Goal: Download file/media

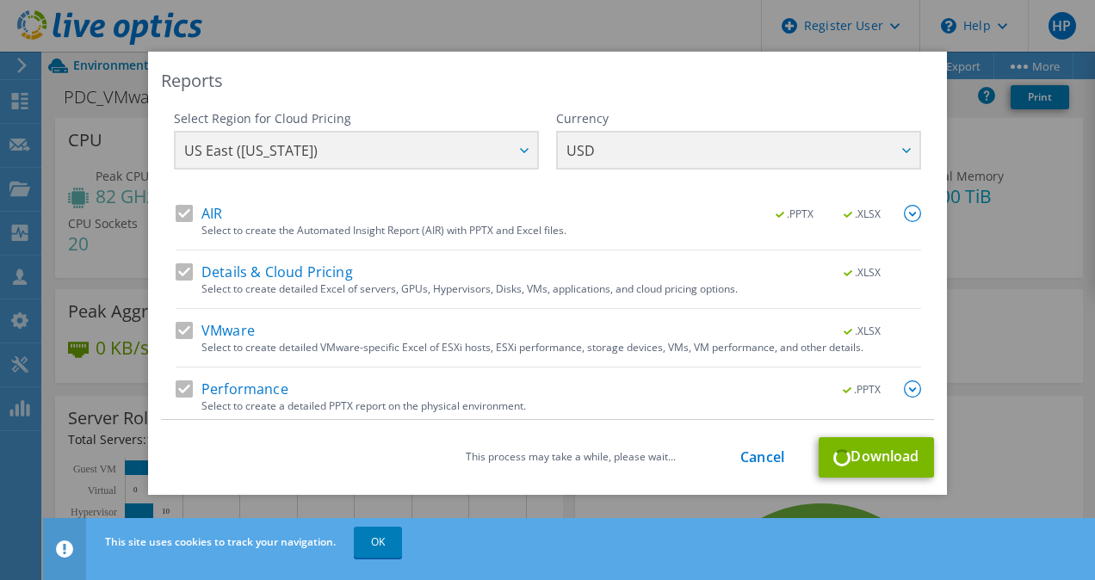
select select "USD"
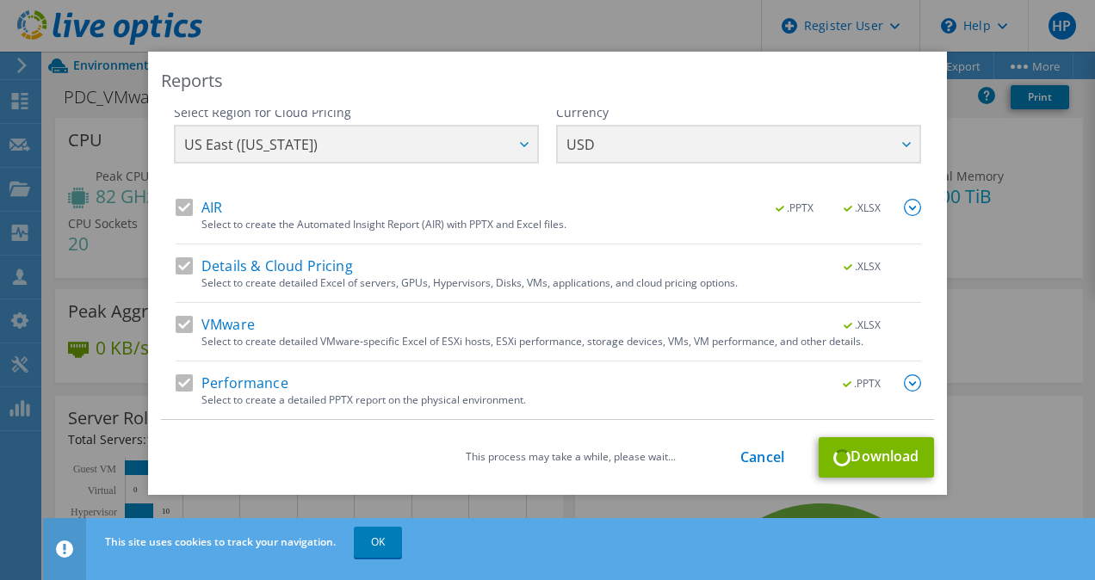
click at [854, 466] on div "This process may take a while, please wait... Cancel Download" at bounding box center [547, 457] width 773 height 40
click at [904, 383] on img at bounding box center [912, 382] width 17 height 17
click at [927, 295] on div "Reports Select Region for Cloud Pricing Asia Pacific (Hong Kong) Asia Pacific (…" at bounding box center [547, 273] width 799 height 443
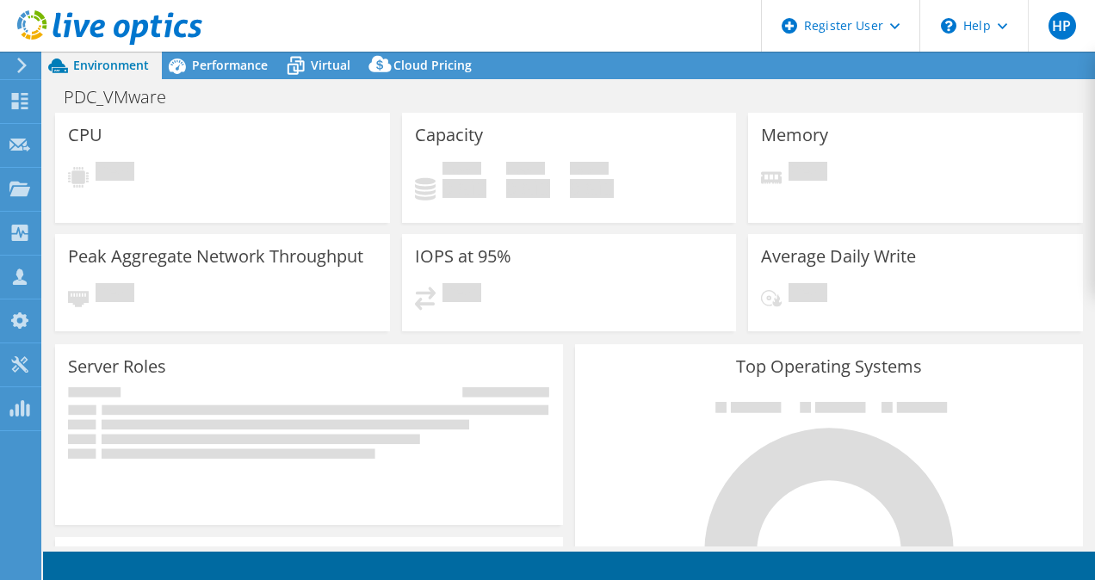
select select "USD"
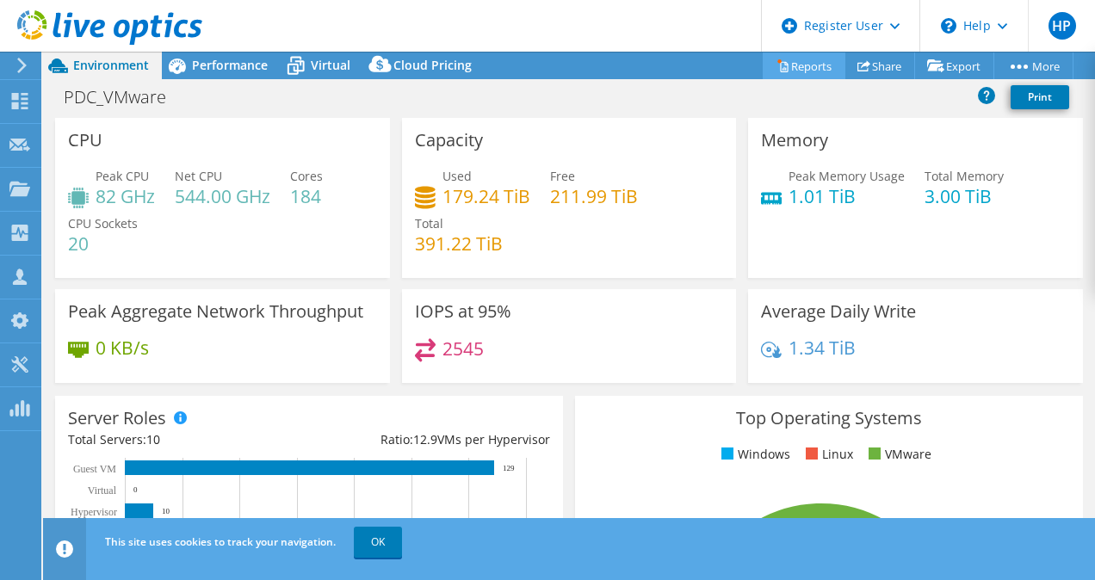
click at [776, 69] on icon at bounding box center [782, 65] width 13 height 13
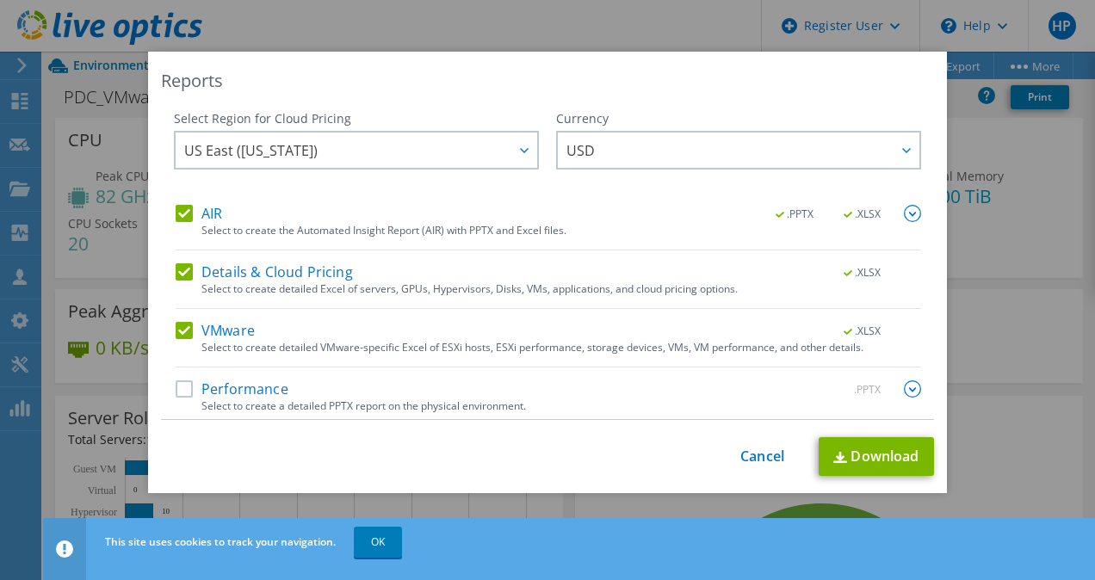
scroll to position [6, 0]
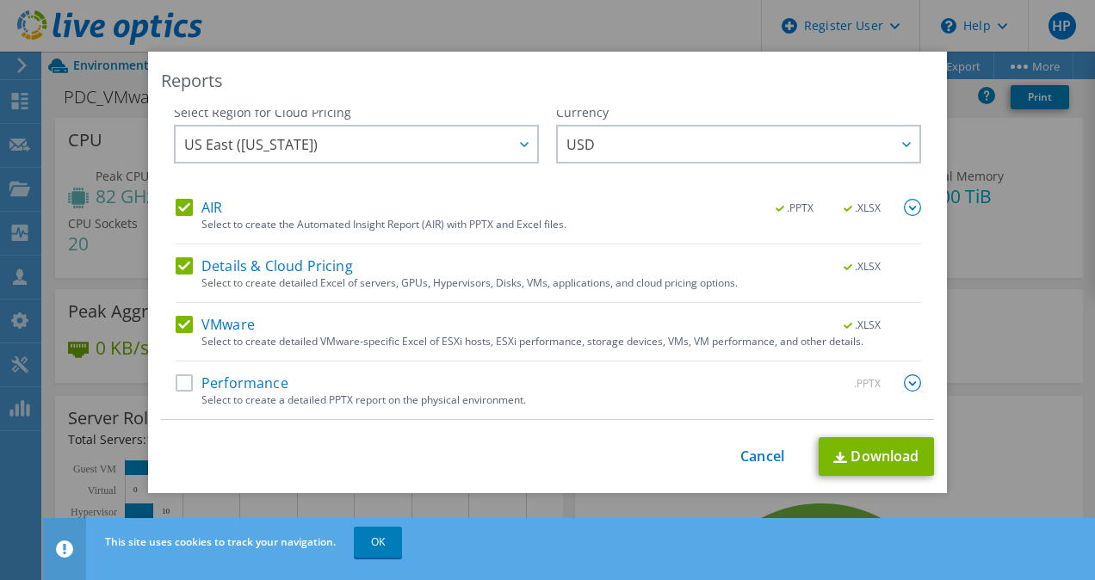
click at [904, 385] on img at bounding box center [912, 382] width 17 height 17
click at [873, 453] on link "Download" at bounding box center [875, 456] width 115 height 39
click at [181, 387] on label "Performance" at bounding box center [232, 382] width 113 height 17
click at [0, 0] on input "Performance" at bounding box center [0, 0] width 0 height 0
click at [869, 453] on link "Download" at bounding box center [875, 456] width 115 height 39
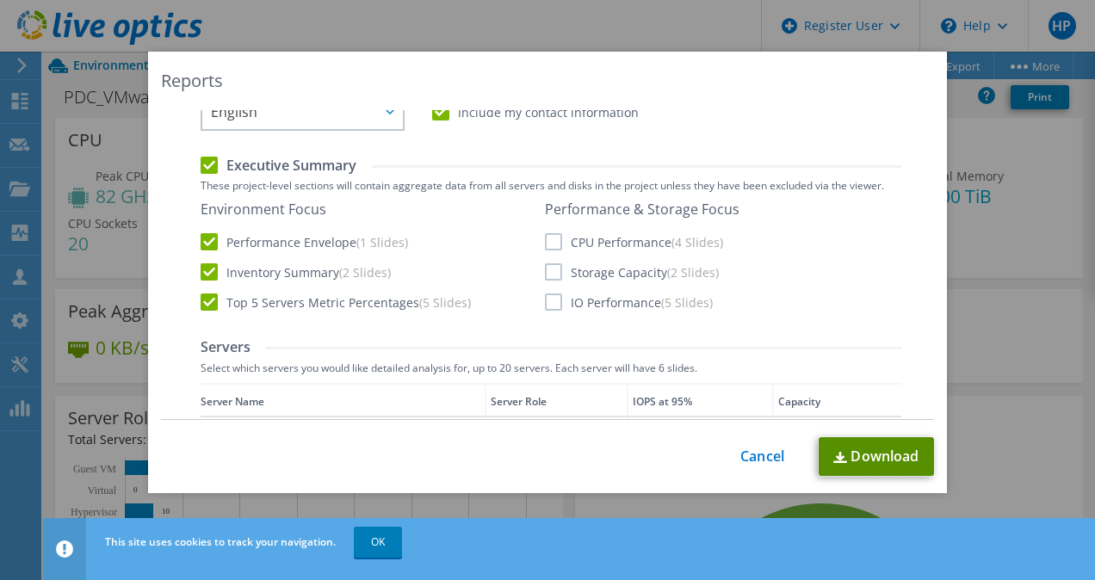
scroll to position [0, 0]
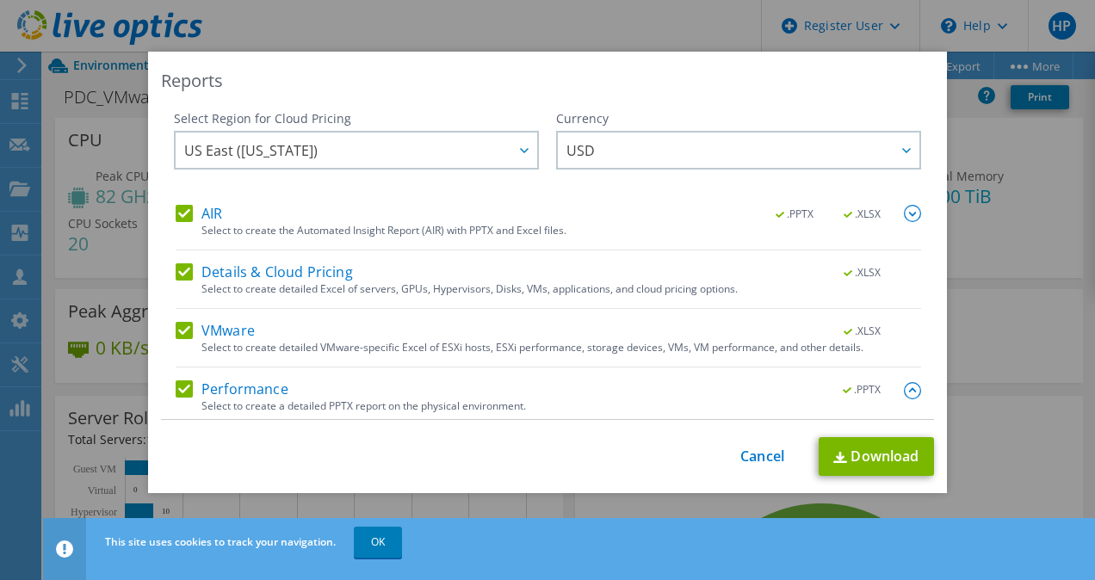
click at [1052, 307] on div "Reports Select Region for Cloud Pricing Asia Pacific ([GEOGRAPHIC_DATA]) [GEOGR…" at bounding box center [547, 290] width 1095 height 477
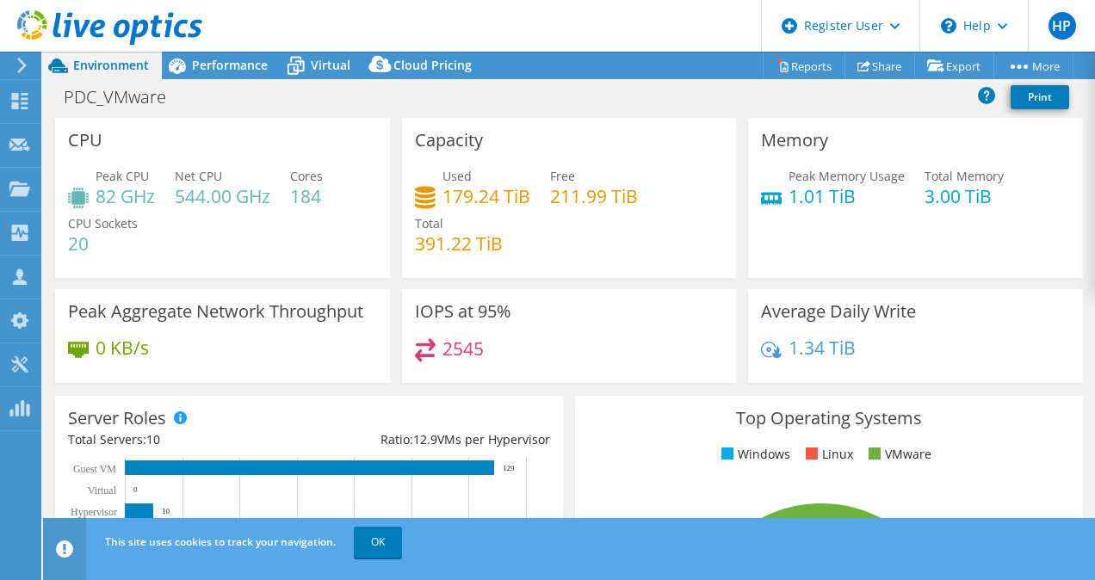
click at [12, 65] on div at bounding box center [18, 65] width 19 height 15
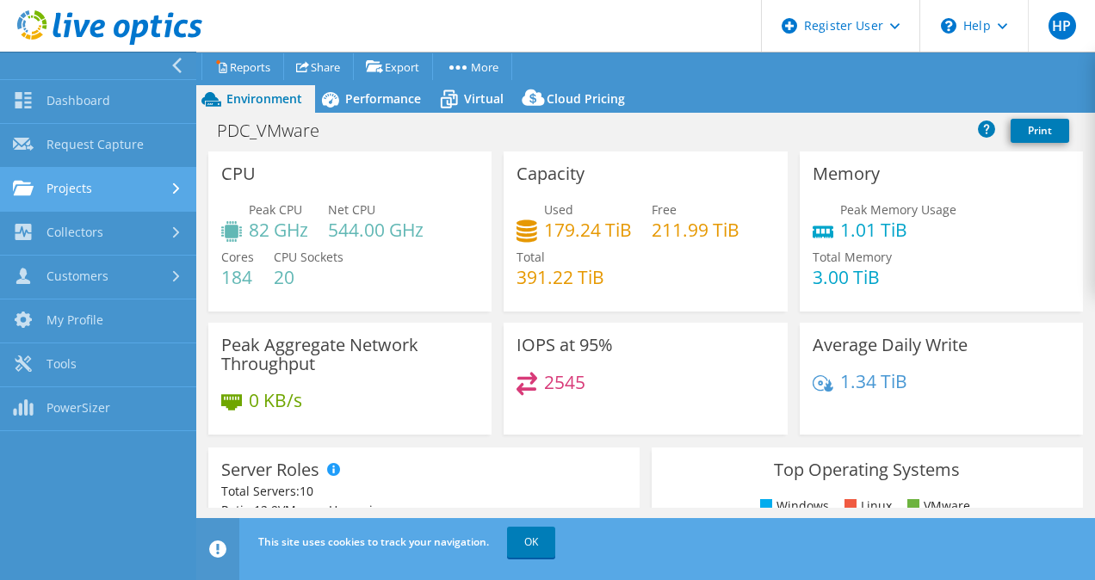
click at [109, 203] on link "Projects" at bounding box center [98, 190] width 196 height 44
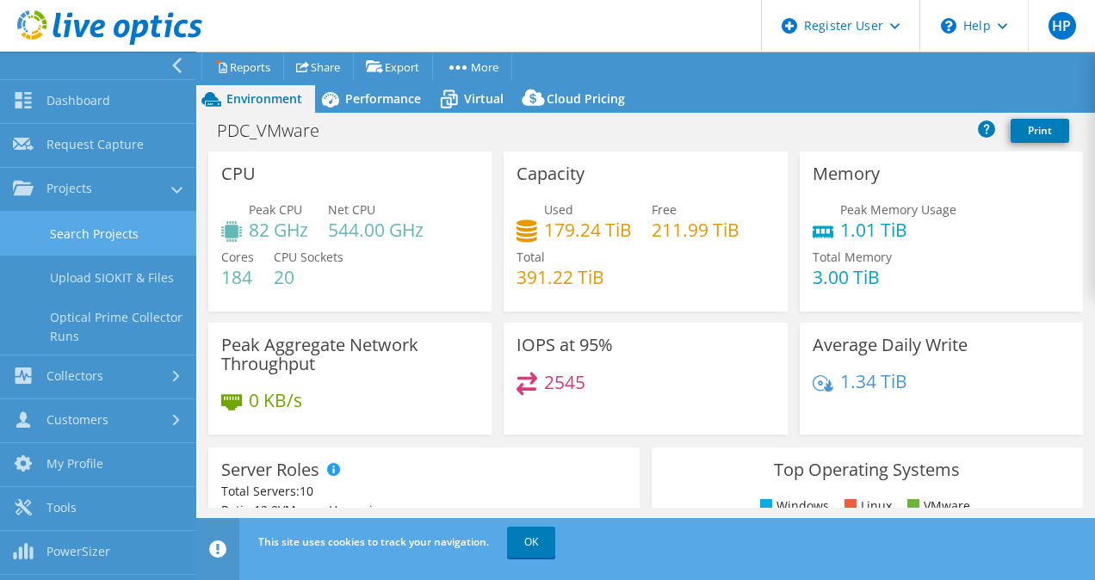
click at [108, 218] on link "Search Projects" at bounding box center [98, 234] width 196 height 44
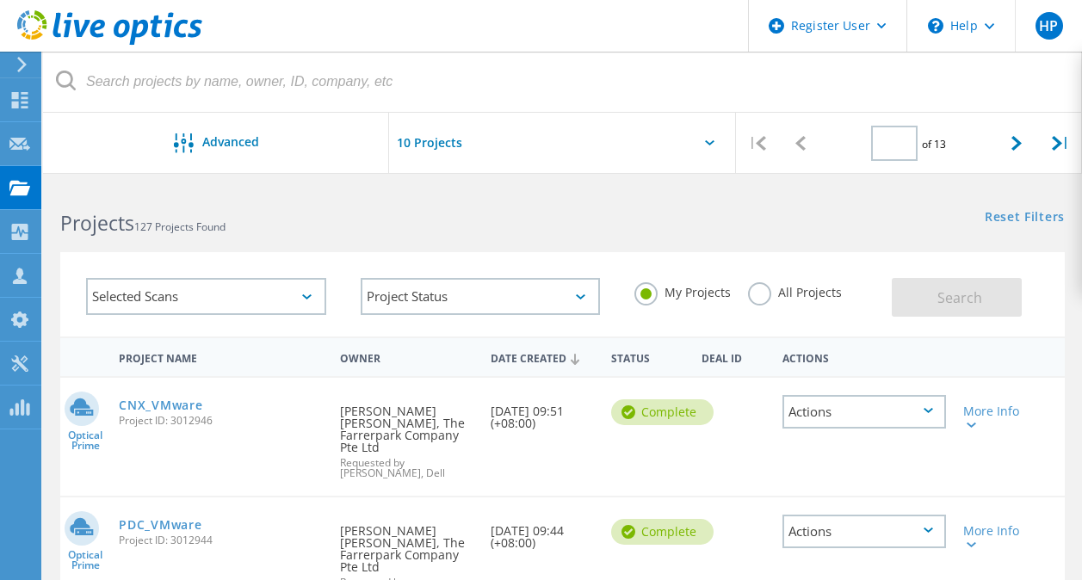
type input "1"
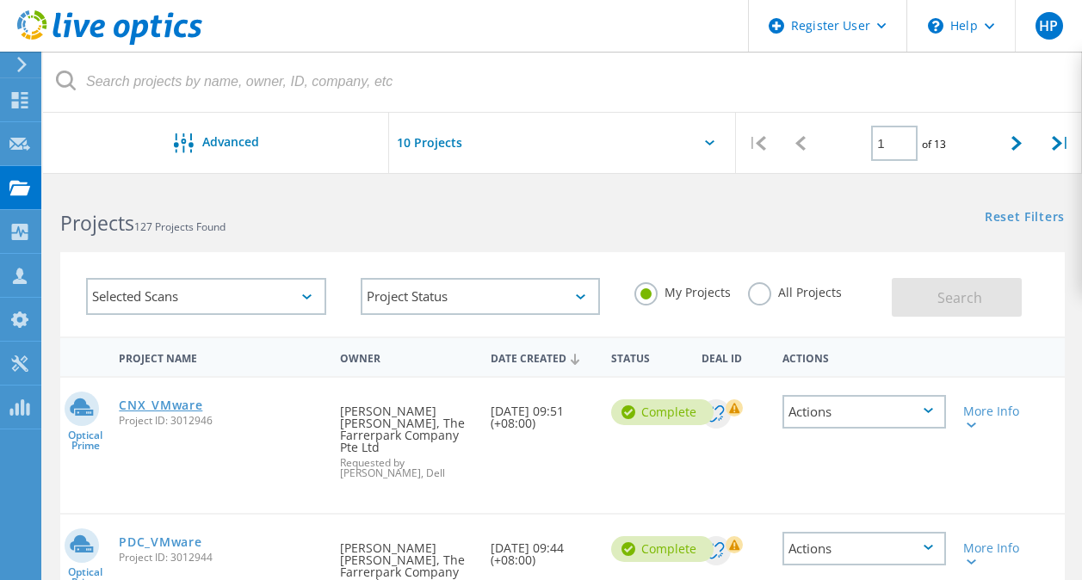
click at [171, 410] on link "CNX_VMware" at bounding box center [160, 405] width 83 height 12
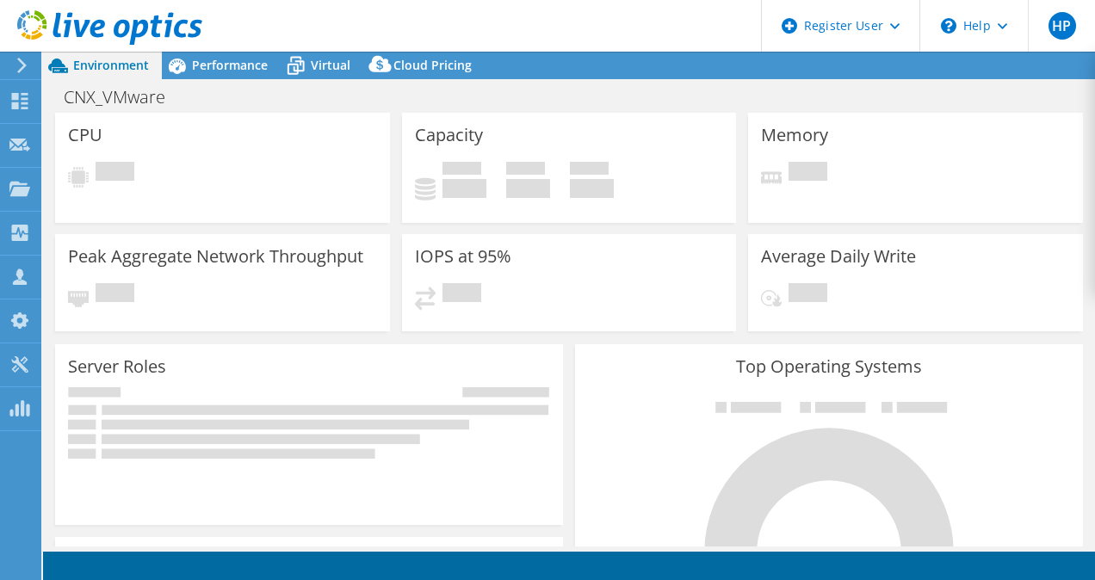
select select "USD"
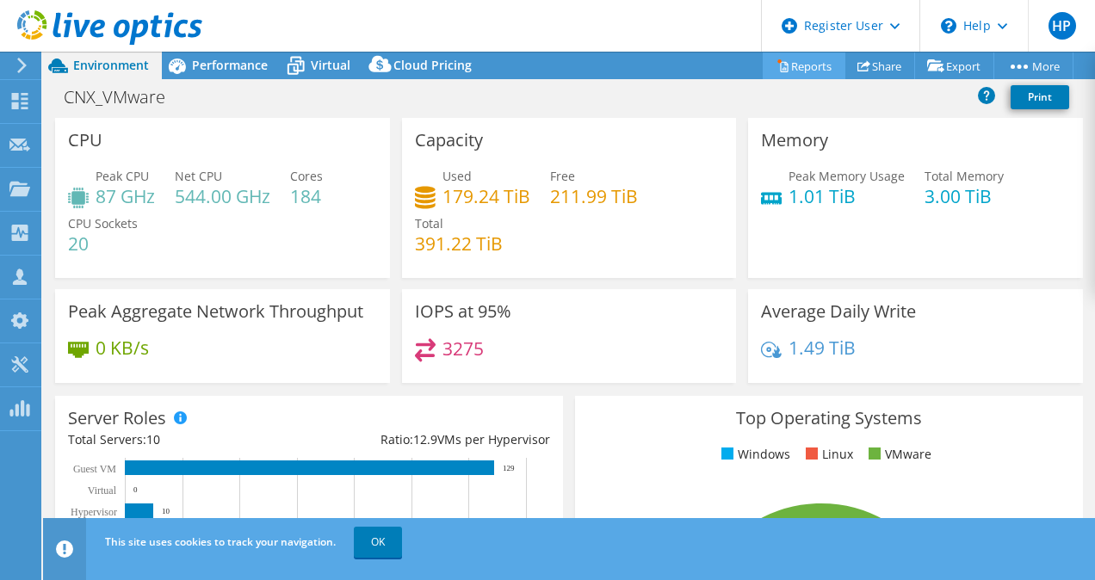
click at [789, 75] on link "Reports" at bounding box center [803, 65] width 83 height 27
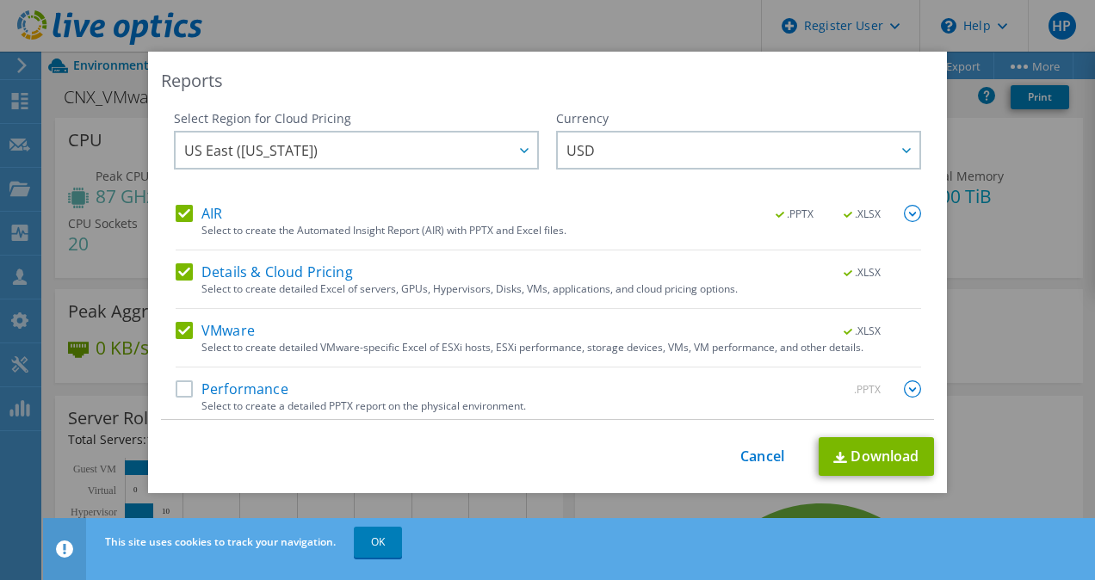
scroll to position [6, 0]
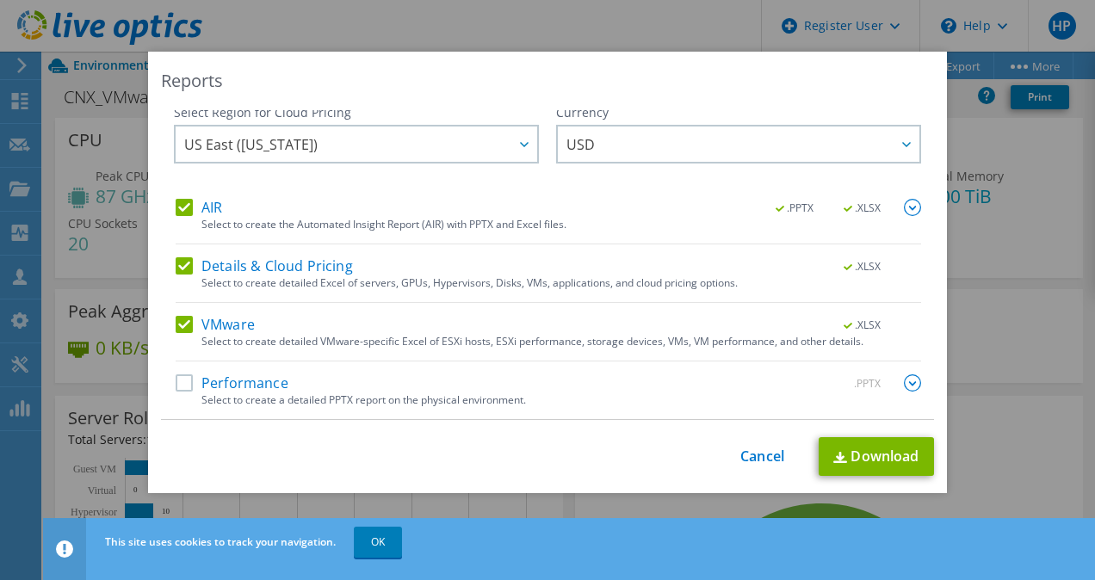
click at [176, 387] on label "Performance" at bounding box center [232, 382] width 113 height 17
click at [0, 0] on input "Performance" at bounding box center [0, 0] width 0 height 0
click at [886, 454] on link "Download" at bounding box center [875, 456] width 115 height 39
